Goal: Transaction & Acquisition: Obtain resource

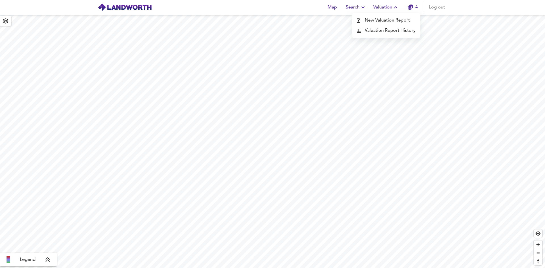
drag, startPoint x: 0, startPoint y: 0, endPoint x: 401, endPoint y: 20, distance: 401.5
click at [401, 20] on li "New Valuation Report" at bounding box center [386, 20] width 68 height 10
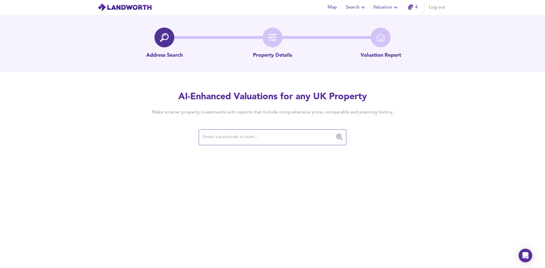
click at [255, 142] on input "text" at bounding box center [268, 137] width 134 height 11
click at [255, 138] on input "text" at bounding box center [268, 137] width 134 height 11
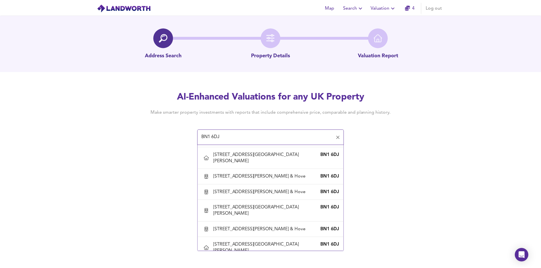
scroll to position [880, 0]
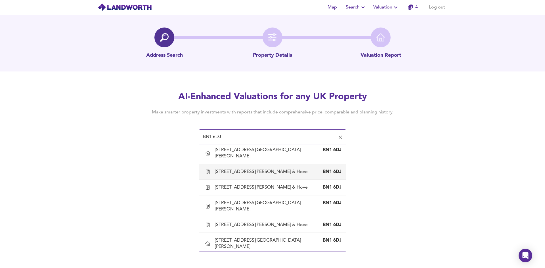
click at [245, 169] on div "[STREET_ADDRESS][PERSON_NAME] & Hove" at bounding box center [262, 172] width 95 height 6
type input "[STREET_ADDRESS][PERSON_NAME] & Hove"
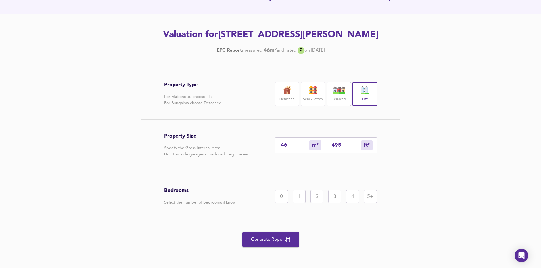
scroll to position [70, 0]
click at [300, 196] on div "1" at bounding box center [298, 196] width 13 height 13
click at [272, 238] on span "Generate Report" at bounding box center [270, 240] width 45 height 8
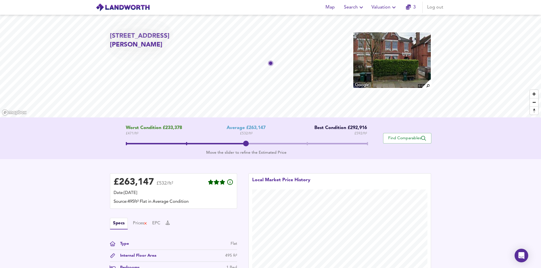
scroll to position [70, 0]
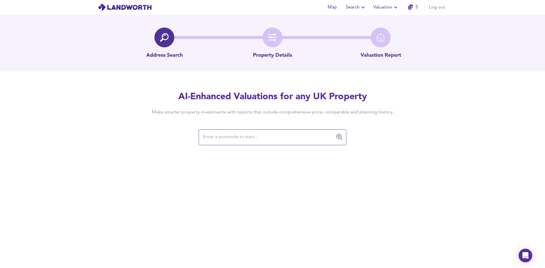
paste input "[URL][DOMAIN_NAME]"
type input "[URL][DOMAIN_NAME]"
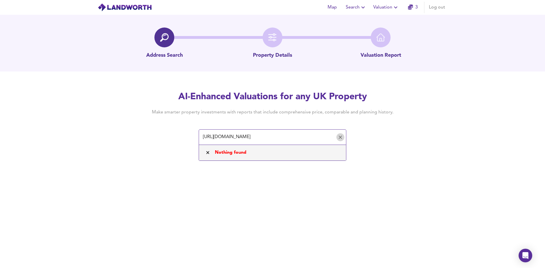
click at [340, 138] on icon "Clear" at bounding box center [340, 138] width 6 height 6
paste input "BN1 6DJ"
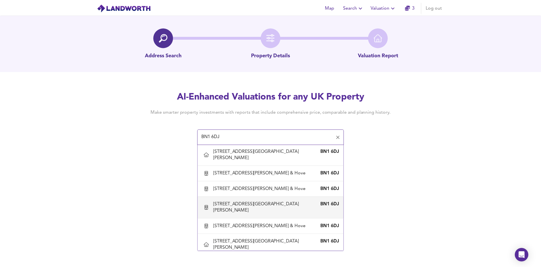
scroll to position [880, 0]
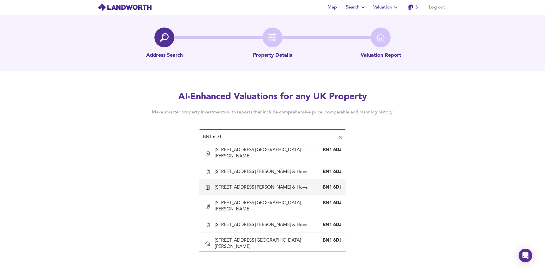
click at [247, 191] on div "[STREET_ADDRESS][PERSON_NAME] & Hove" at bounding box center [262, 187] width 95 height 6
type input "[STREET_ADDRESS][PERSON_NAME] & Hove"
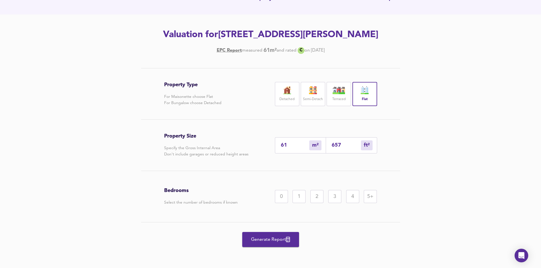
scroll to position [70, 0]
click at [320, 195] on div "2" at bounding box center [316, 196] width 13 height 13
click at [270, 242] on span "Generate Report" at bounding box center [270, 240] width 45 height 8
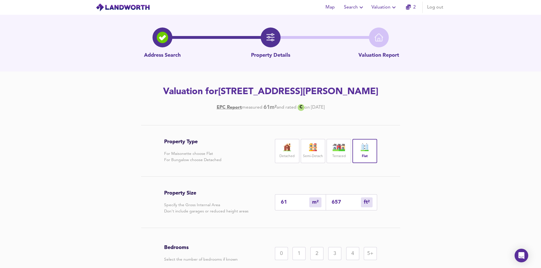
scroll to position [70, 0]
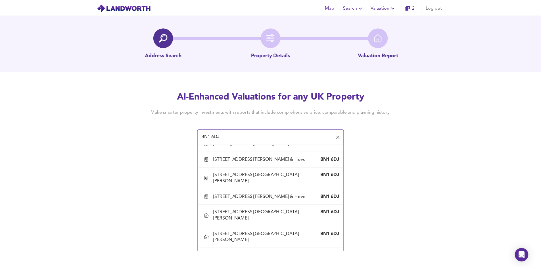
scroll to position [908, 0]
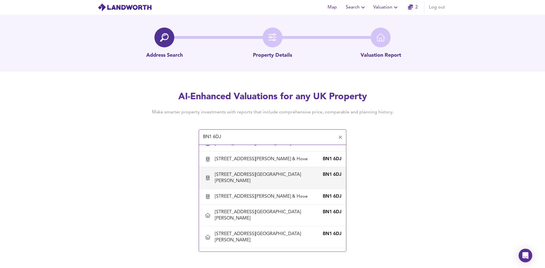
click at [248, 183] on div "[STREET_ADDRESS][GEOGRAPHIC_DATA][PERSON_NAME]" at bounding box center [267, 178] width 104 height 12
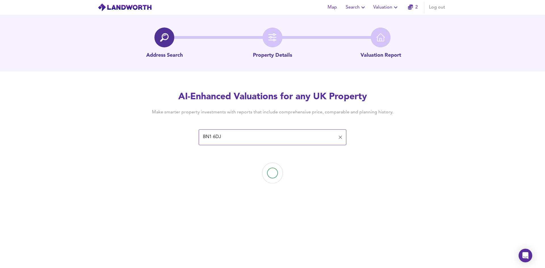
type input "[STREET_ADDRESS][GEOGRAPHIC_DATA][PERSON_NAME]"
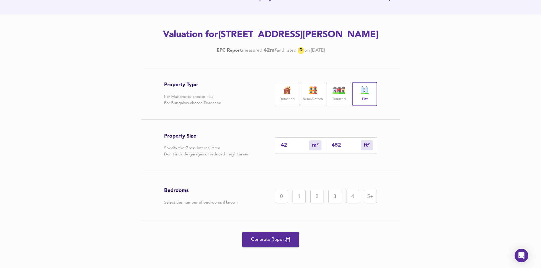
scroll to position [70, 0]
click at [316, 196] on div "2" at bounding box center [316, 196] width 13 height 13
click at [267, 240] on span "Generate Report" at bounding box center [270, 240] width 45 height 8
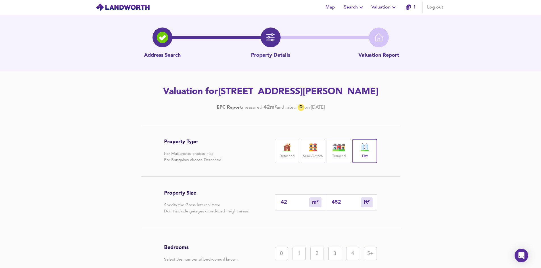
scroll to position [70, 0]
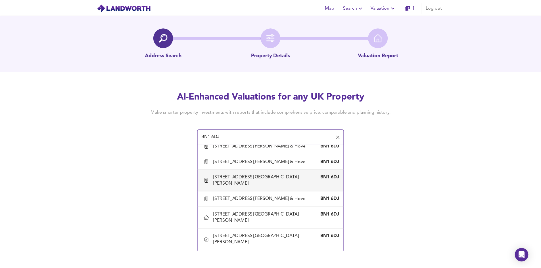
scroll to position [908, 0]
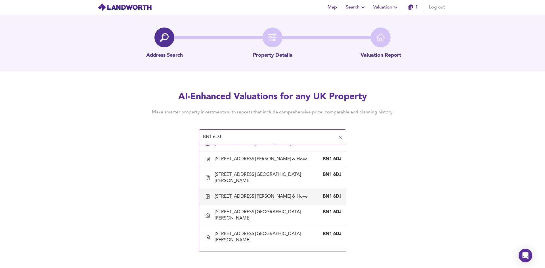
click at [251, 200] on div "[STREET_ADDRESS][PERSON_NAME] & Hove" at bounding box center [262, 197] width 95 height 6
type input "[STREET_ADDRESS][PERSON_NAME] & Hove"
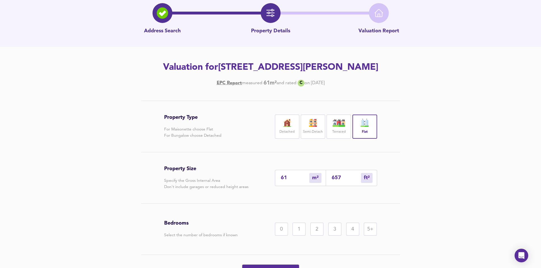
scroll to position [57, 0]
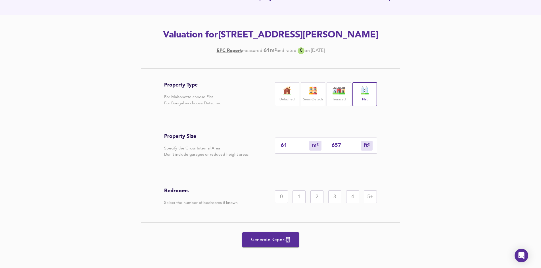
click at [315, 203] on div "2" at bounding box center [316, 196] width 13 height 13
click at [279, 244] on span "Generate Report" at bounding box center [270, 240] width 45 height 8
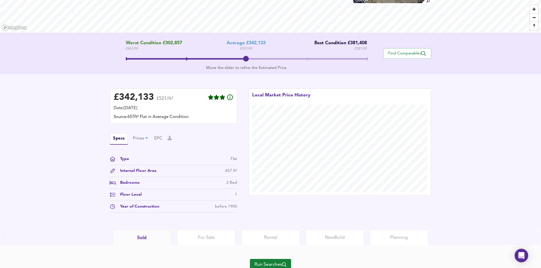
scroll to position [85, 0]
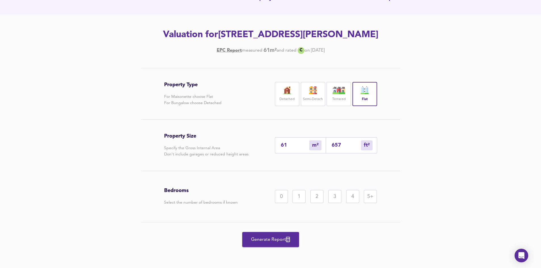
scroll to position [57, 0]
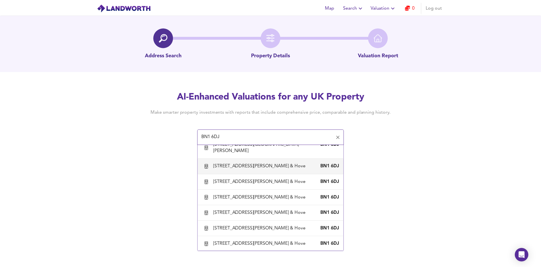
scroll to position [851, 0]
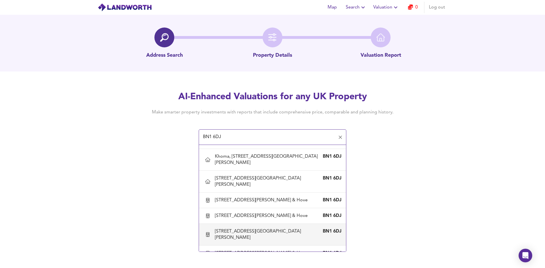
click at [247, 238] on div "[STREET_ADDRESS][GEOGRAPHIC_DATA][PERSON_NAME]" at bounding box center [267, 234] width 104 height 12
type input "[STREET_ADDRESS][GEOGRAPHIC_DATA][PERSON_NAME]"
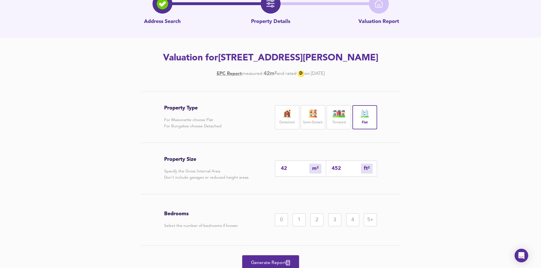
scroll to position [70, 0]
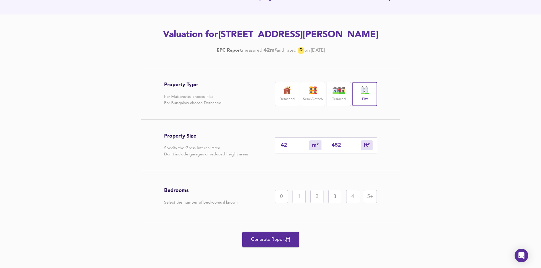
drag, startPoint x: 318, startPoint y: 194, endPoint x: 305, endPoint y: 203, distance: 16.1
click at [318, 194] on div "2" at bounding box center [316, 196] width 13 height 13
click at [277, 232] on button "Generate Report" at bounding box center [270, 239] width 57 height 15
